Goal: Unclear

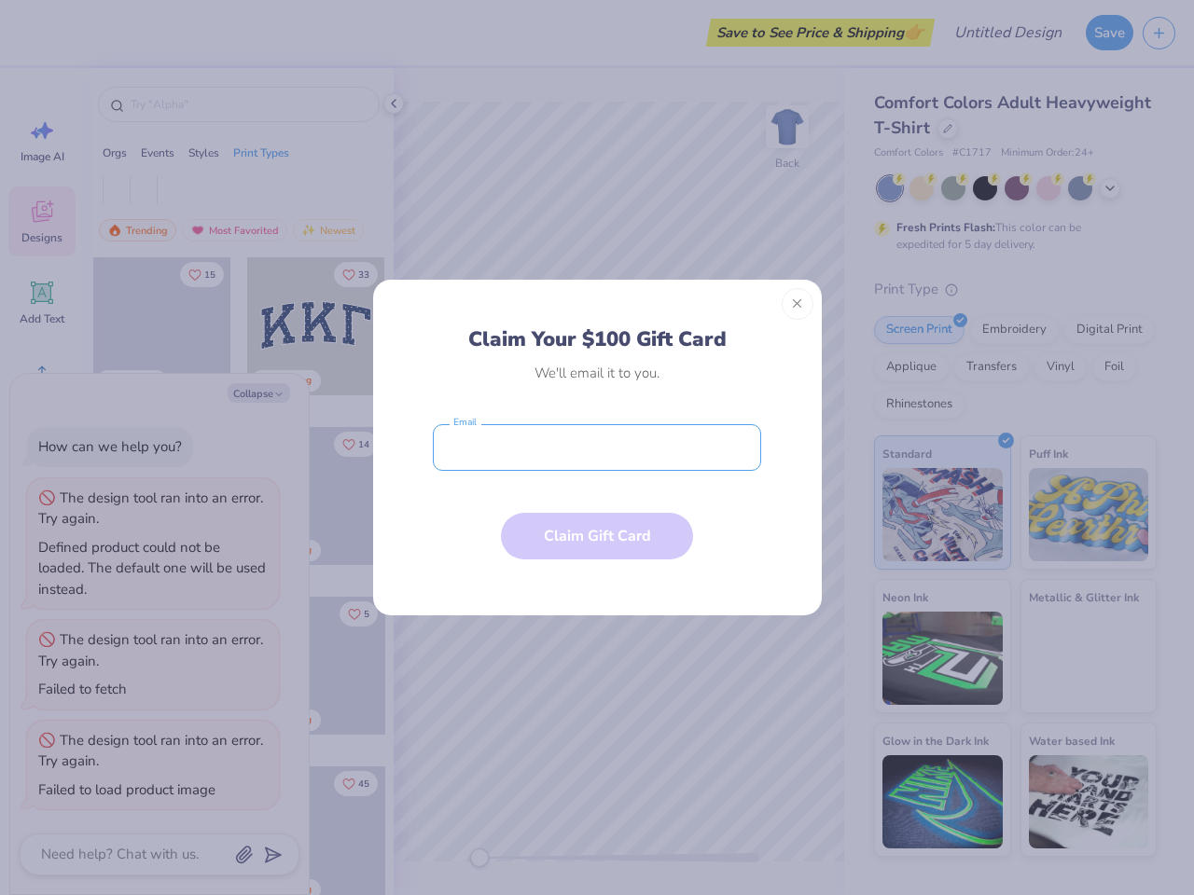
type textarea "x"
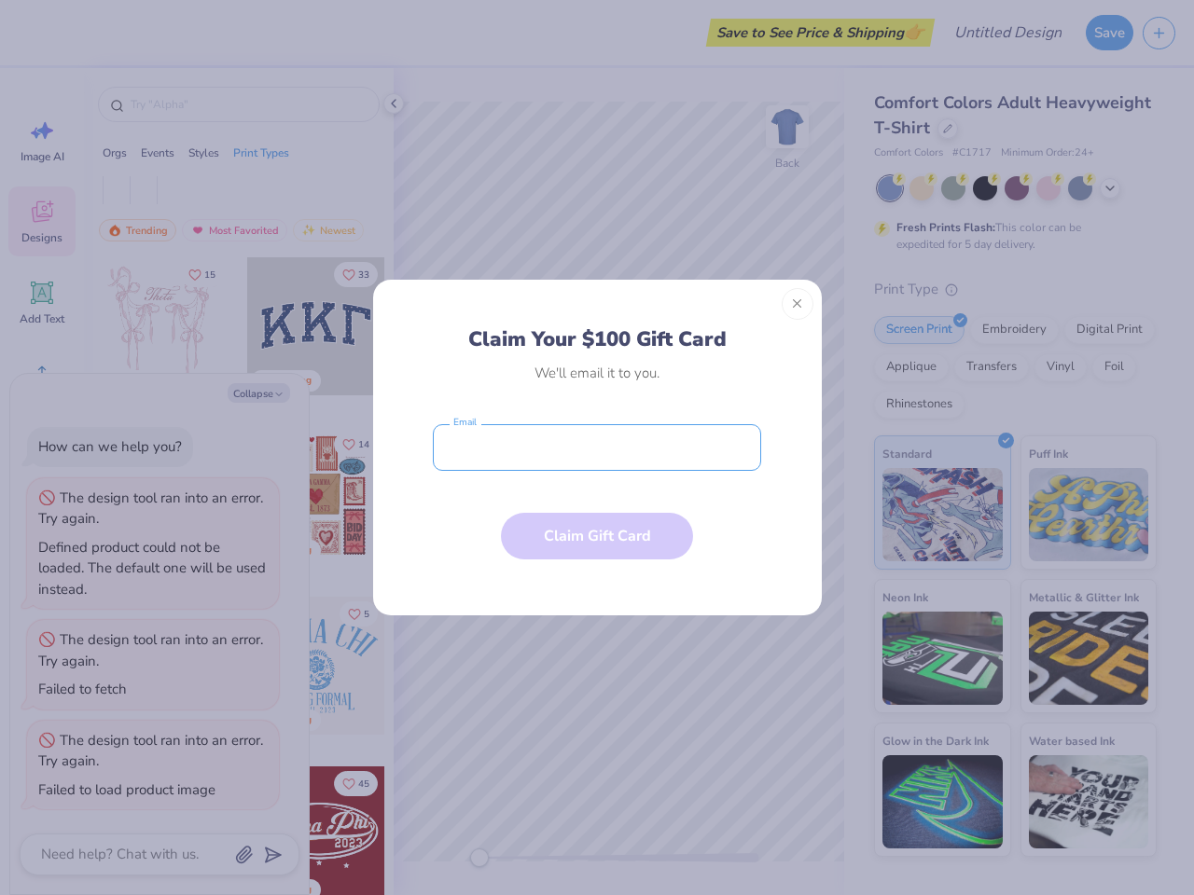
click at [597, 448] on input "email" at bounding box center [597, 447] width 328 height 47
click at [797, 304] on button "Close" at bounding box center [797, 304] width 32 height 32
